Goal: Task Accomplishment & Management: Complete application form

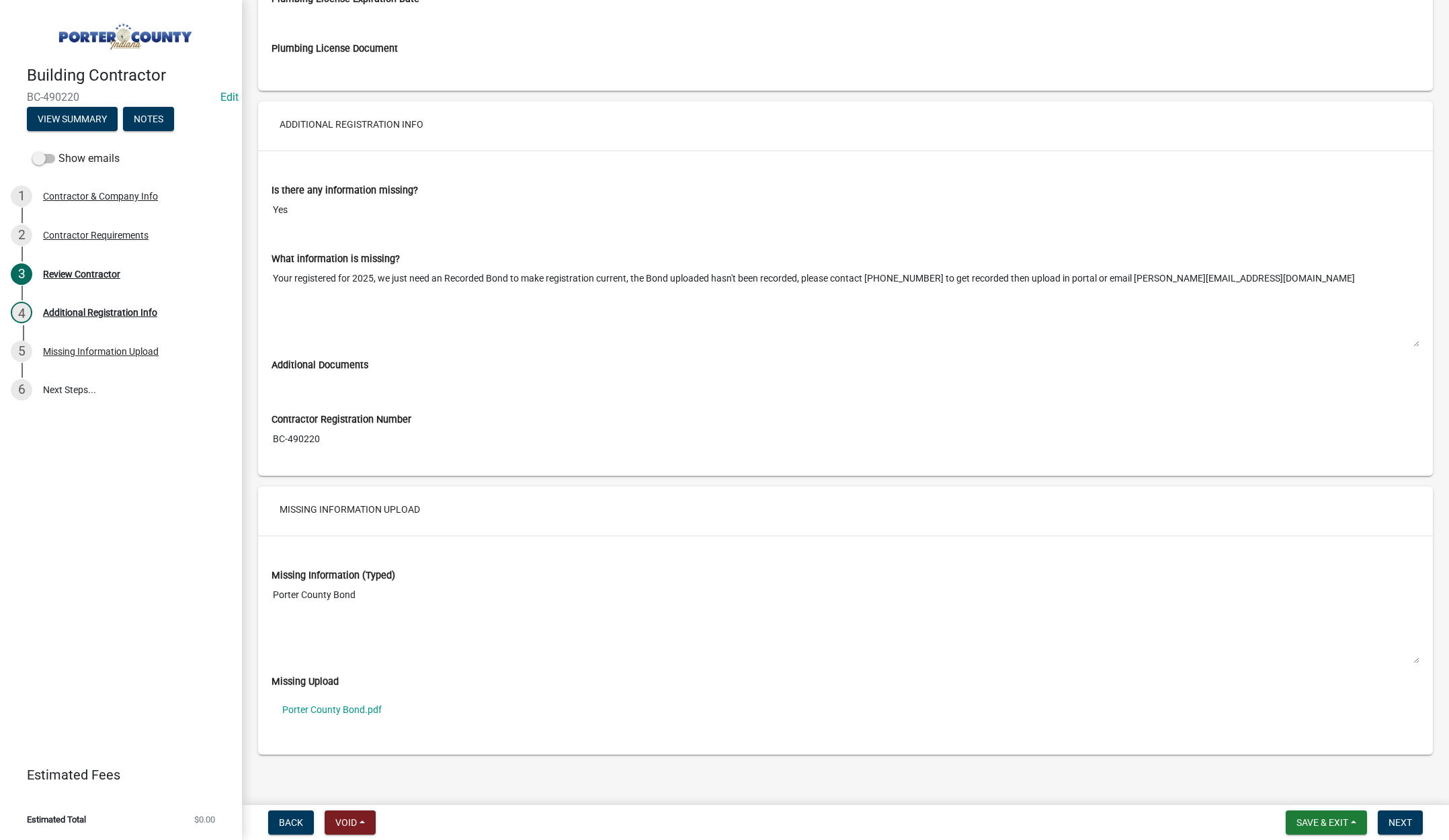
scroll to position [1902, 0]
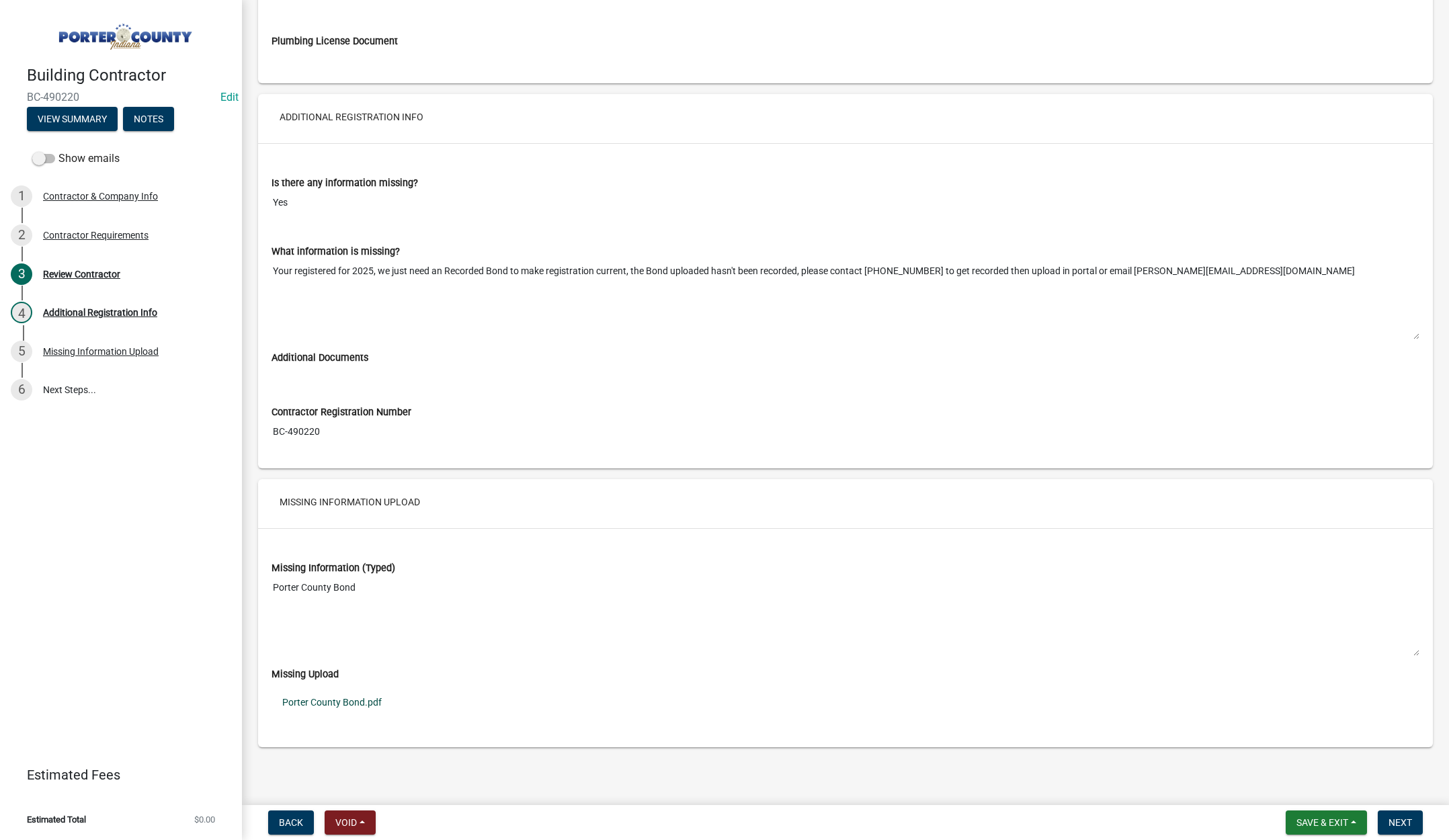
click at [347, 700] on link "Porter County Bond.pdf" at bounding box center [846, 702] width 1148 height 31
click at [1322, 822] on span "Save & Exit" at bounding box center [1322, 823] width 52 height 11
click at [1321, 792] on button "Save & Exit" at bounding box center [1313, 787] width 107 height 33
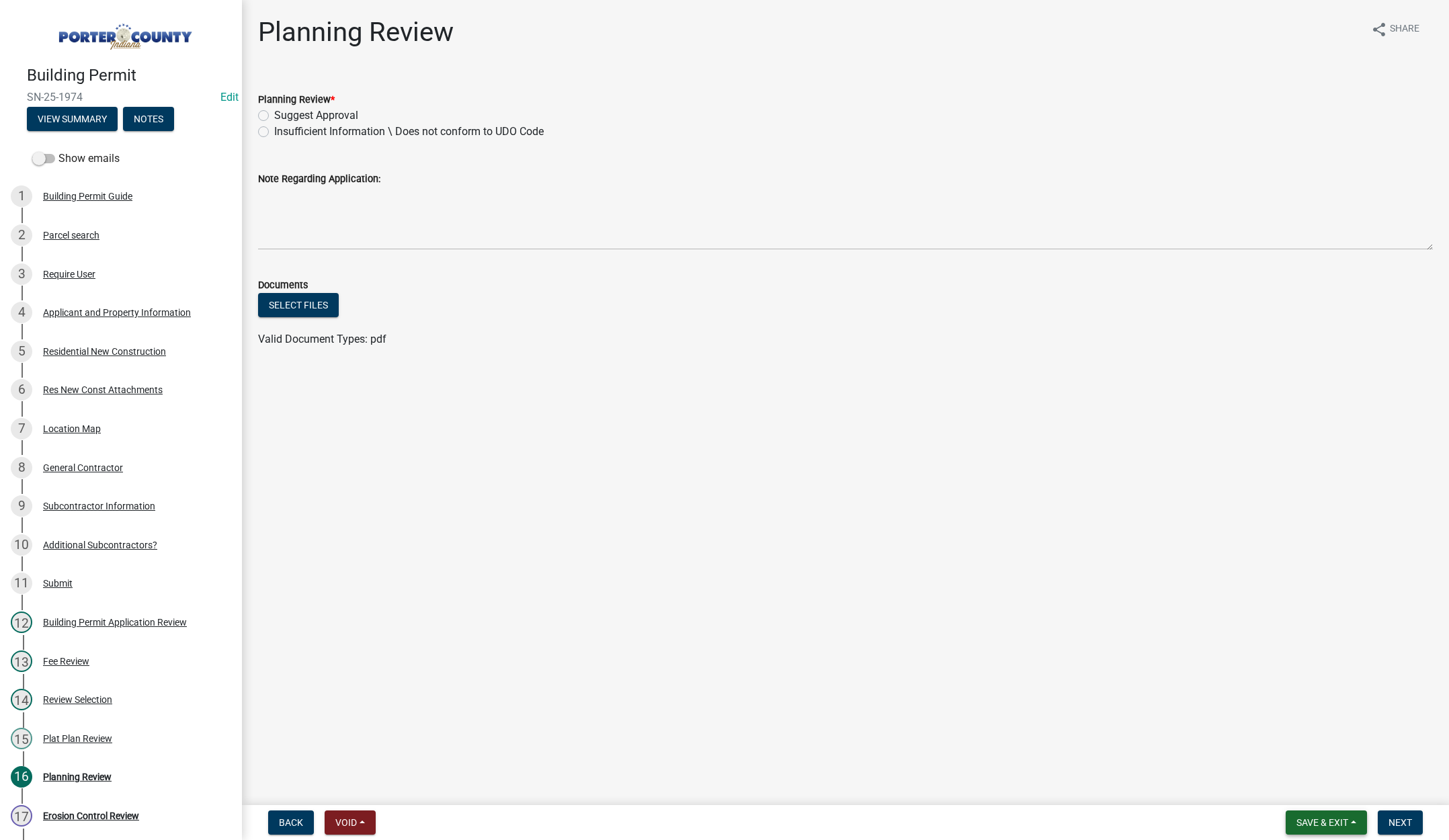
click at [1329, 814] on button "Save & Exit" at bounding box center [1326, 822] width 81 height 24
click at [1322, 802] on button "Save & Exit" at bounding box center [1313, 787] width 107 height 33
